Goal: Find specific page/section: Find specific page/section

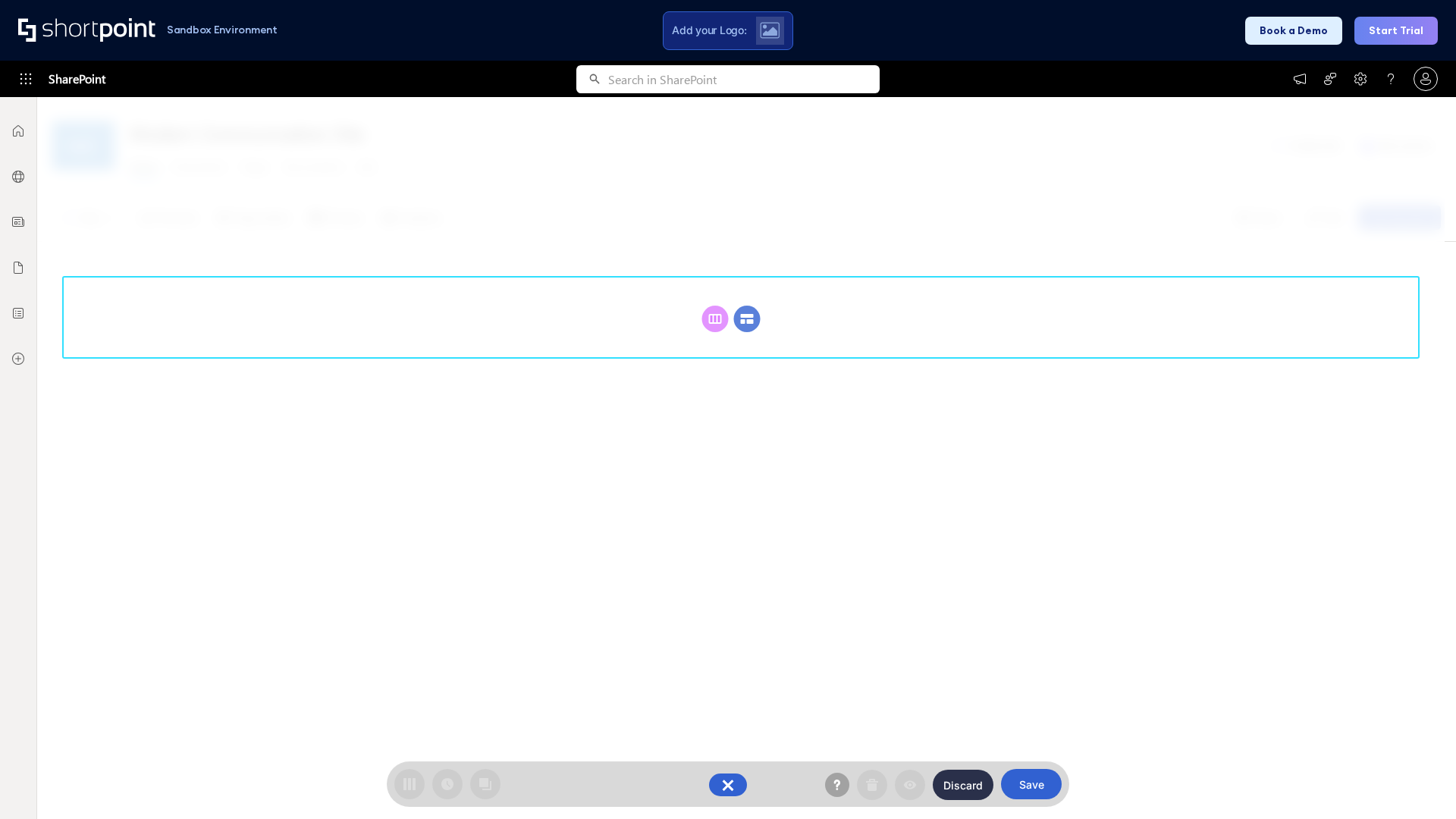
scroll to position [209, 0]
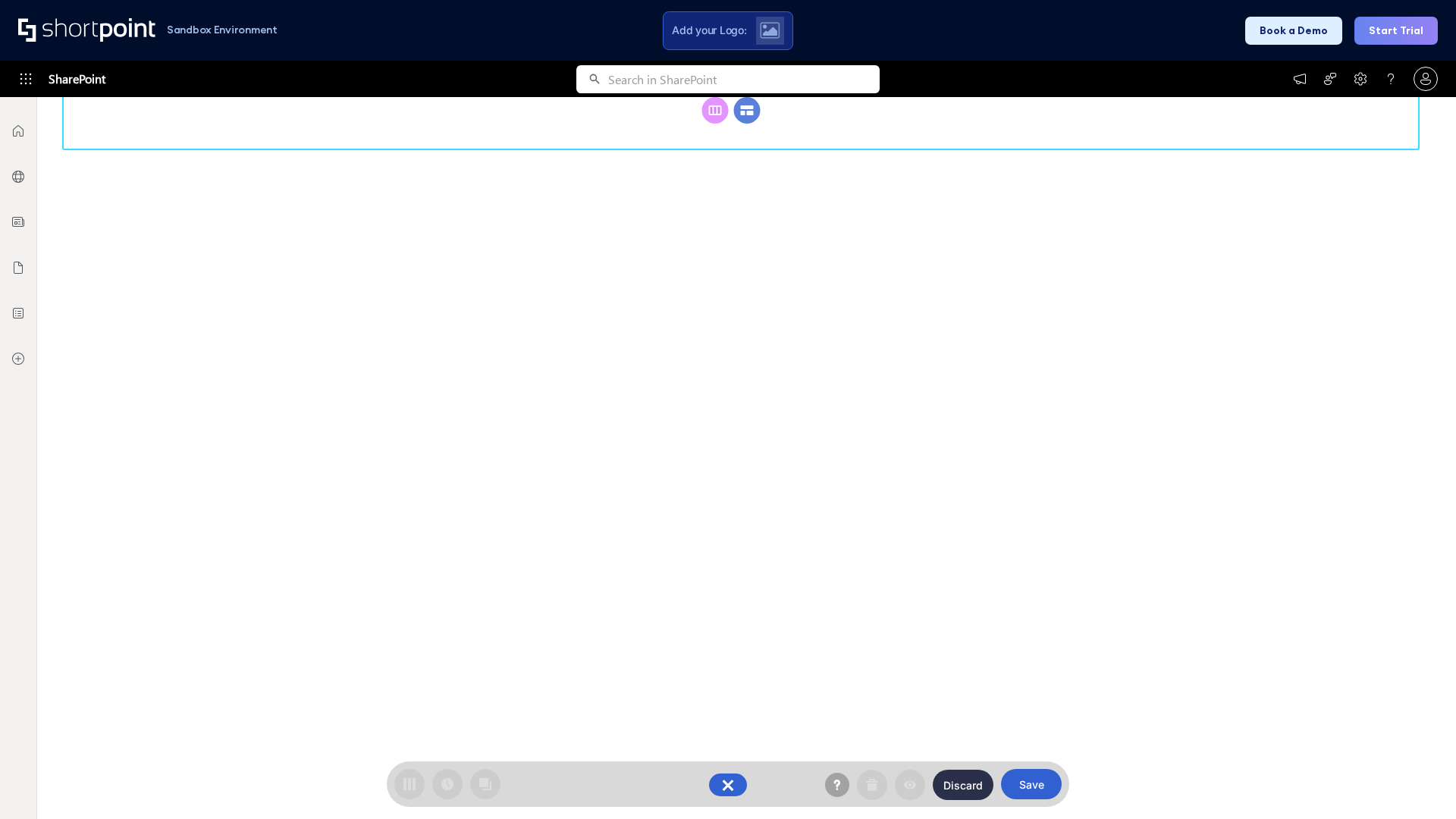
click at [747, 124] on circle at bounding box center [747, 110] width 27 height 27
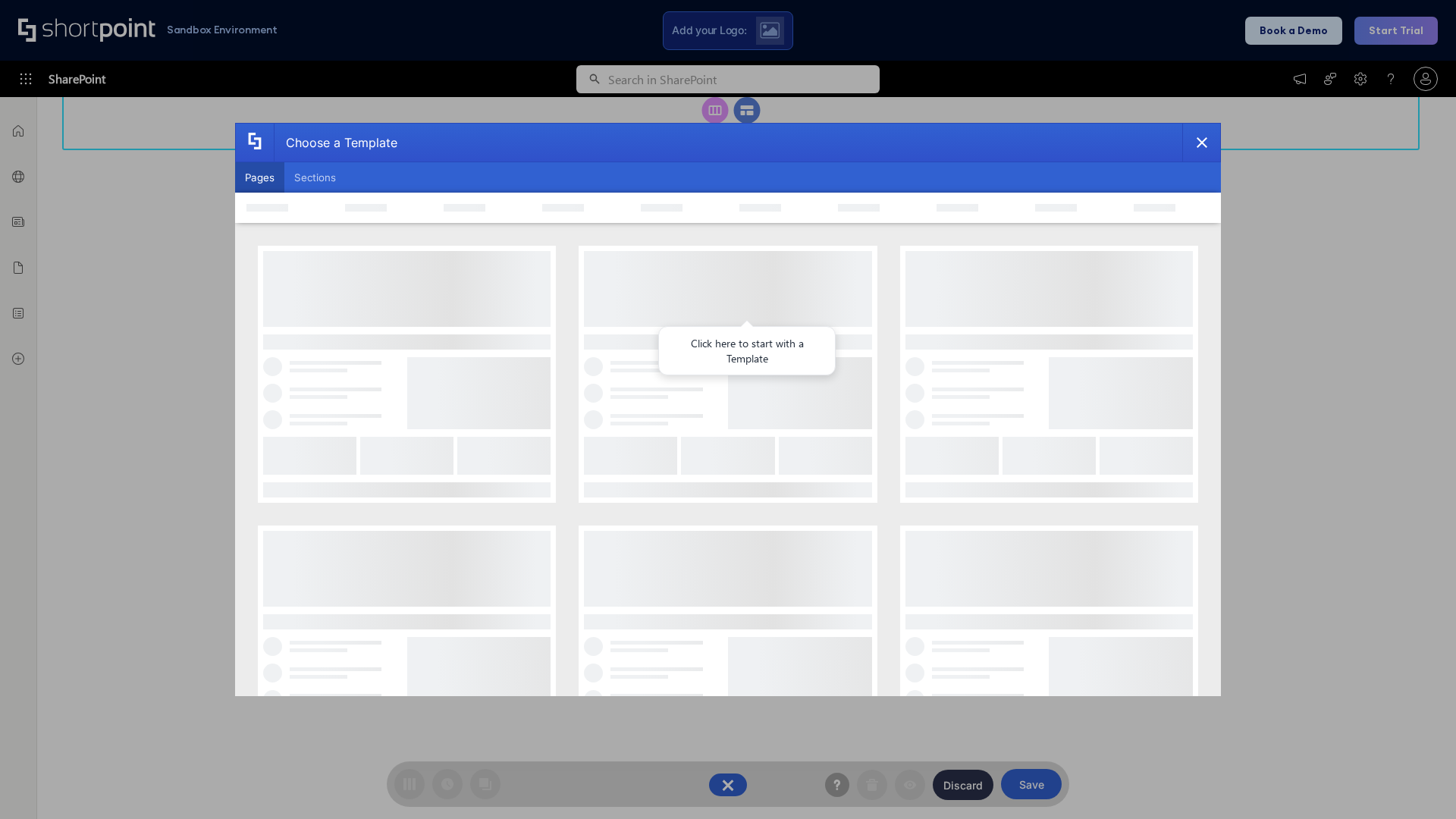
scroll to position [0, 0]
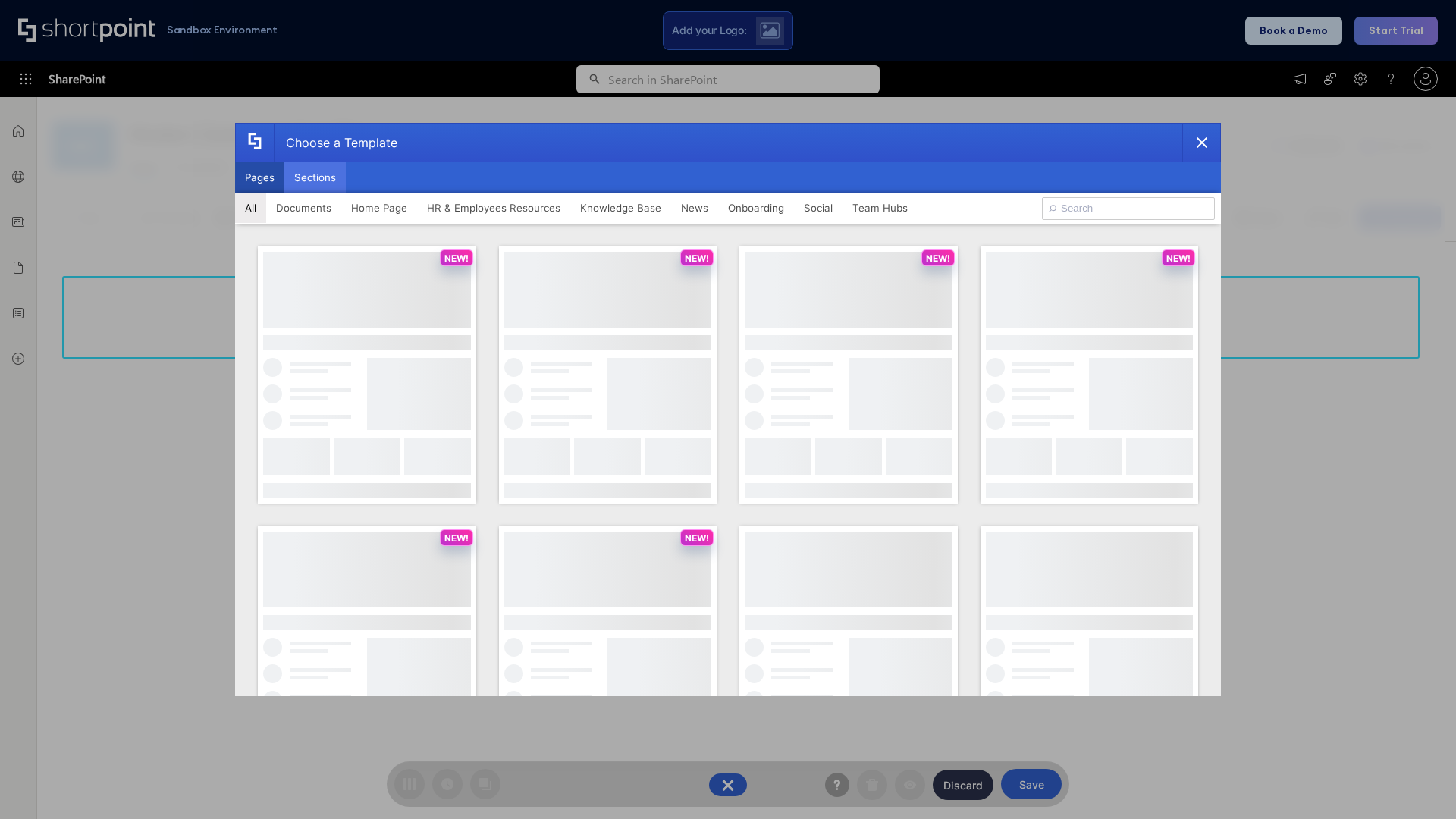
click at [315, 177] on button "Sections" at bounding box center [315, 177] width 61 height 31
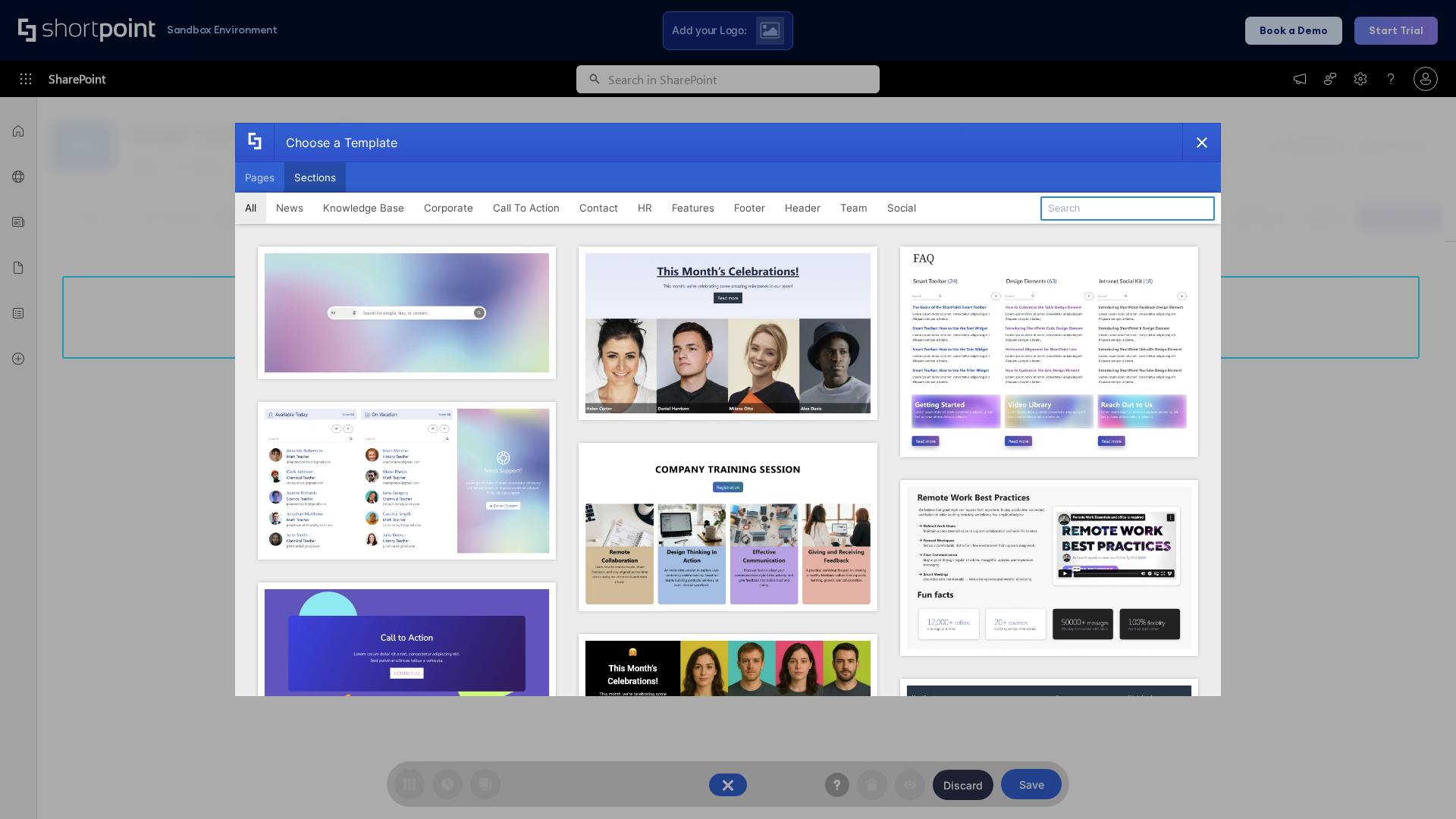
type input "Team Dashboard 1"
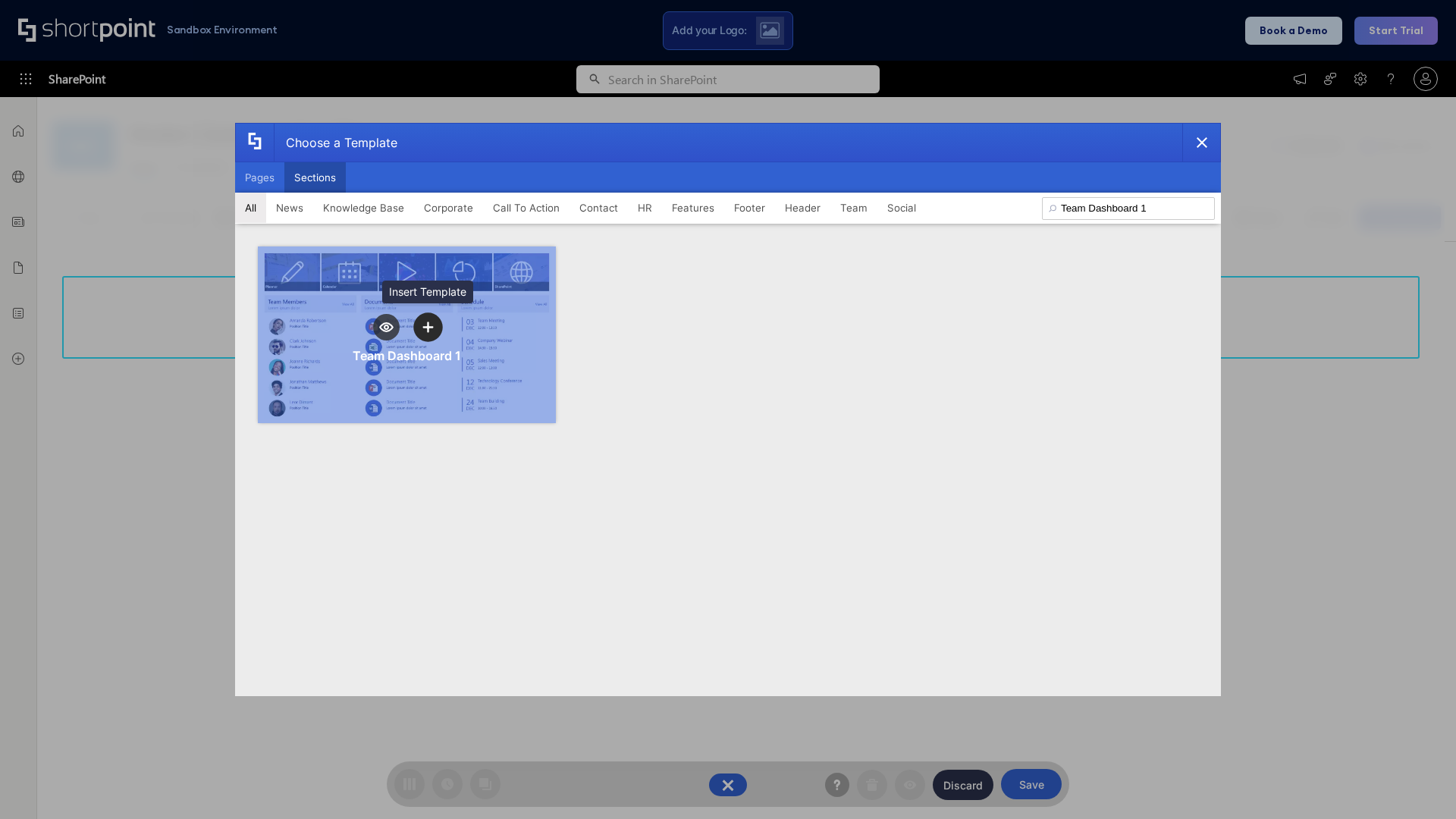
click at [427, 327] on icon "template selector" at bounding box center [427, 327] width 11 height 11
